Goal: Information Seeking & Learning: Learn about a topic

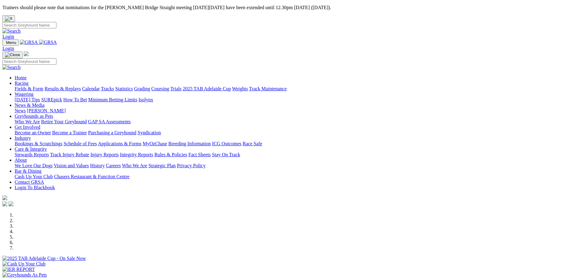
click at [28, 81] on link "Racing" at bounding box center [22, 83] width 14 height 5
click at [43, 86] on link "Fields & Form" at bounding box center [29, 88] width 29 height 5
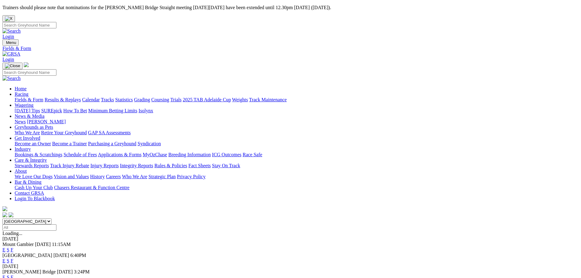
click at [52, 218] on select "South Australia New South Wales Northern Territory Queensland Tasmania Victoria…" at bounding box center [26, 221] width 49 height 6
select select "WA"
click at [52, 218] on select "South Australia New South Wales Northern Territory Queensland Tasmania Victoria…" at bounding box center [26, 221] width 49 height 6
click at [5, 247] on link "E" at bounding box center [3, 249] width 3 height 5
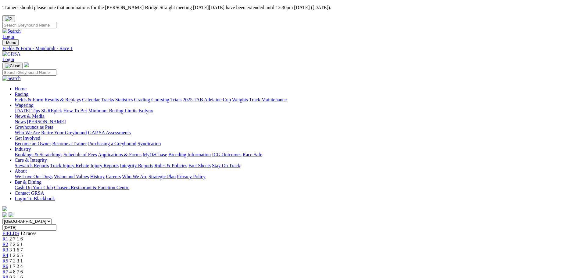
click at [388, 278] on div "R9 3m" at bounding box center [290, 282] width 576 height 5
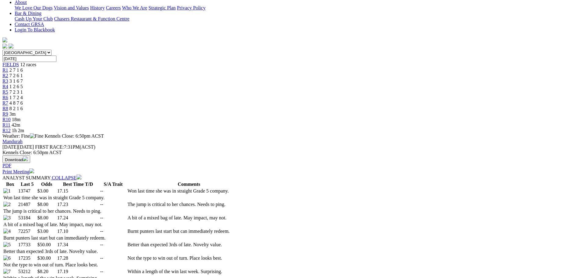
scroll to position [214, 0]
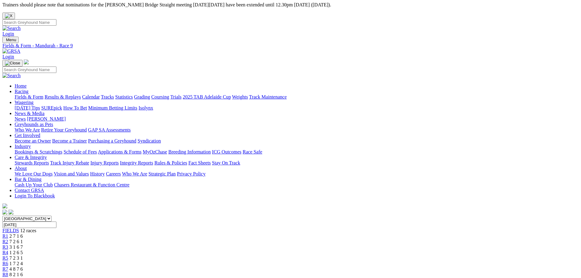
scroll to position [0, 0]
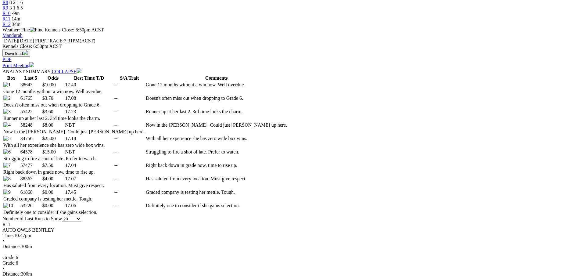
scroll to position [305, 0]
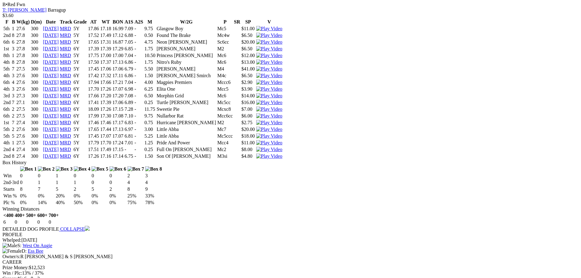
scroll to position [1526, 0]
